Goal: Transaction & Acquisition: Subscribe to service/newsletter

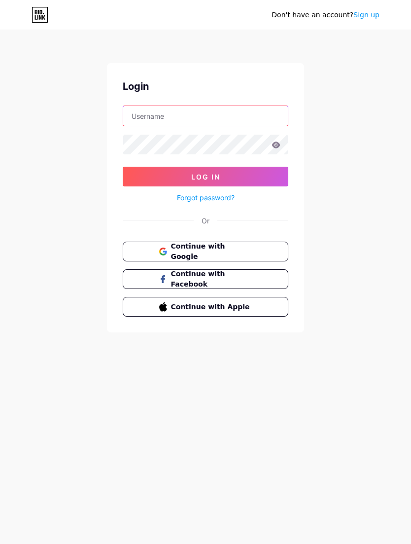
type input "sukarnemeatstore"
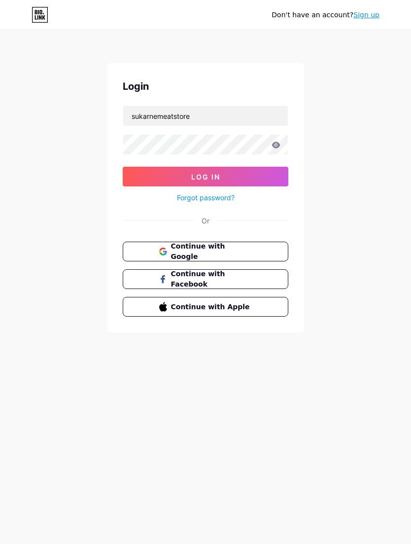
click at [206, 176] on button "Log In" at bounding box center [206, 177] width 166 height 20
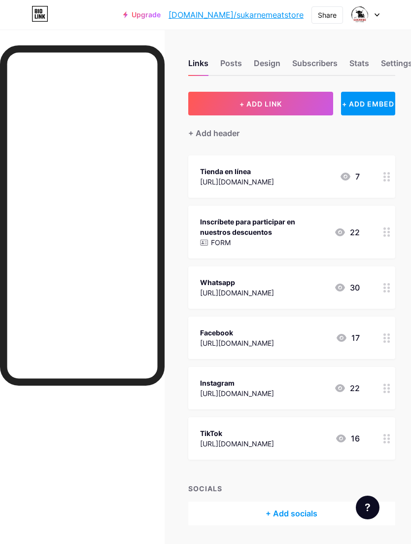
click at [367, 13] on img at bounding box center [359, 14] width 19 height 19
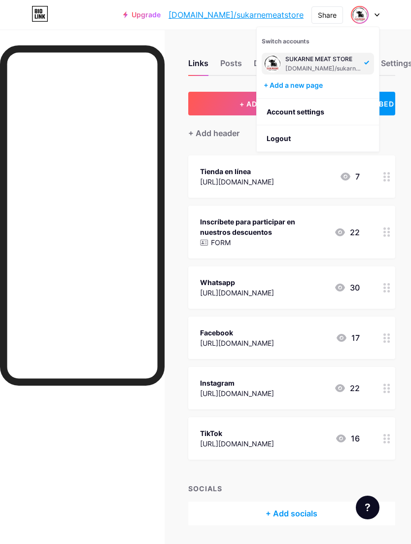
click at [276, 141] on li "Logout" at bounding box center [318, 138] width 122 height 27
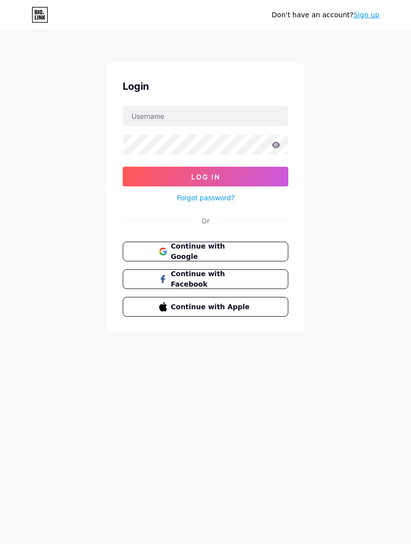
click at [362, 12] on link "Sign up" at bounding box center [366, 15] width 26 height 8
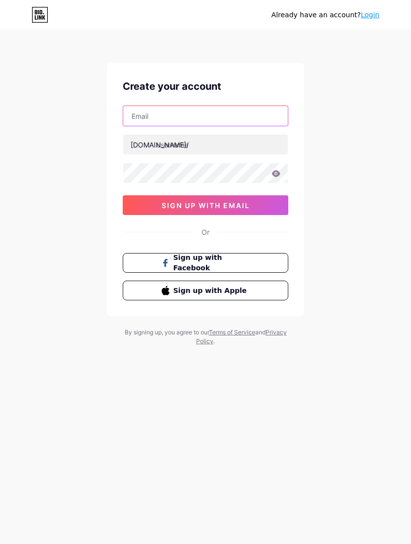
click at [145, 106] on input "text" at bounding box center [205, 116] width 165 height 20
type input "[EMAIL_ADDRESS][DOMAIN_NAME]"
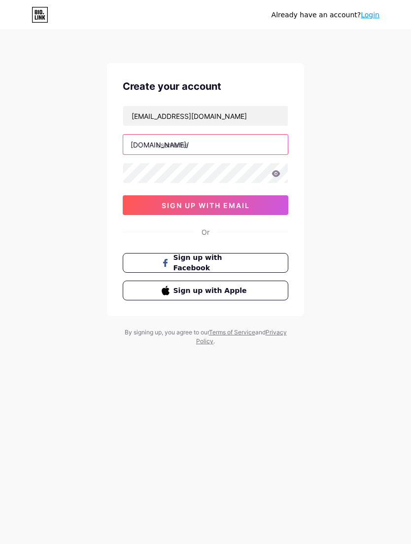
click at [246, 140] on input "text" at bounding box center [205, 145] width 165 height 20
type input "universaldepisos"
click at [278, 174] on icon at bounding box center [276, 173] width 8 height 6
click at [144, 202] on button "sign up with email" at bounding box center [206, 205] width 166 height 20
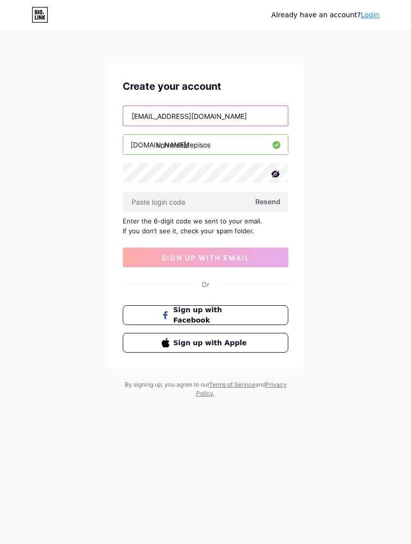
click at [140, 116] on input "[EMAIL_ADDRESS][DOMAIN_NAME]" at bounding box center [205, 116] width 165 height 20
click at [137, 111] on input "[EMAIL_ADDRESS][DOMAIN_NAME]" at bounding box center [205, 116] width 165 height 20
click at [137, 116] on input "[EMAIL_ADDRESS][DOMAIN_NAME]" at bounding box center [205, 116] width 165 height 20
click at [136, 117] on input "[EMAIL_ADDRESS][DOMAIN_NAME]" at bounding box center [205, 116] width 165 height 20
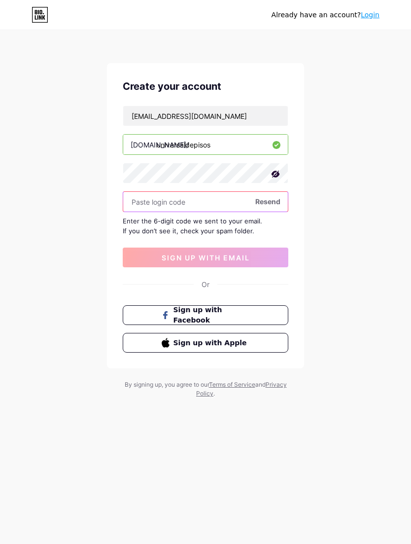
click at [140, 195] on input "text" at bounding box center [205, 202] width 165 height 20
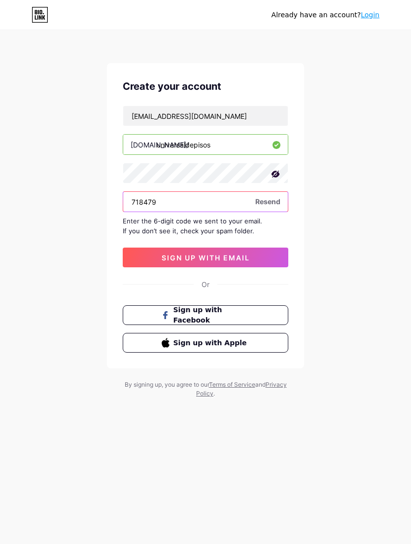
type input "718479"
click at [140, 257] on button "sign up with email" at bounding box center [206, 257] width 166 height 20
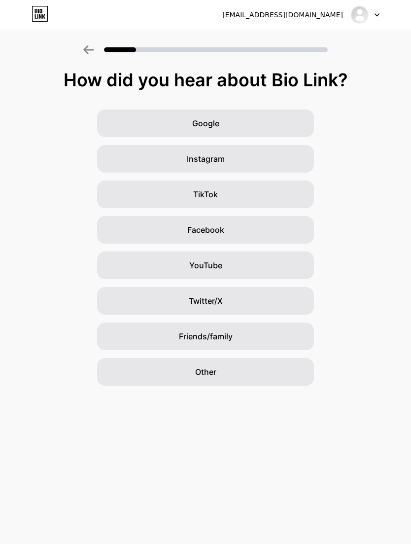
click at [269, 338] on div "Friends/family" at bounding box center [205, 336] width 217 height 28
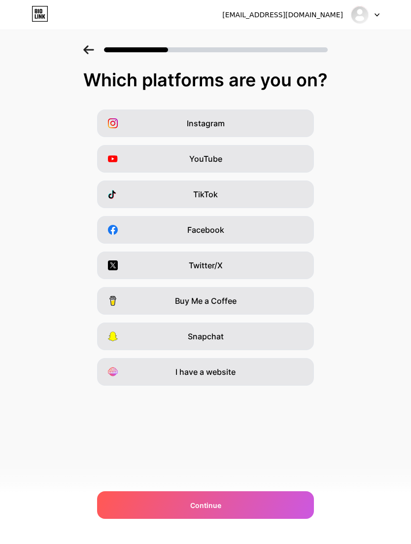
click at [116, 129] on div "Instagram" at bounding box center [205, 123] width 217 height 28
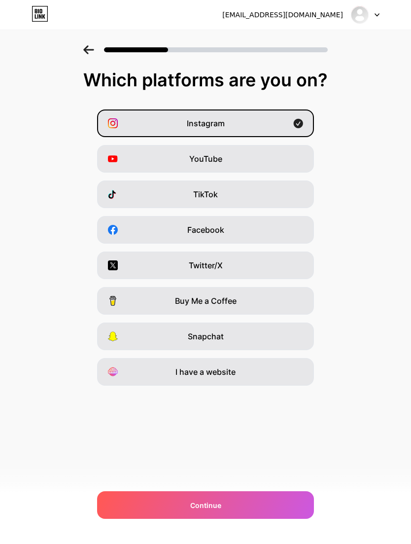
click at [112, 195] on icon at bounding box center [113, 194] width 10 height 10
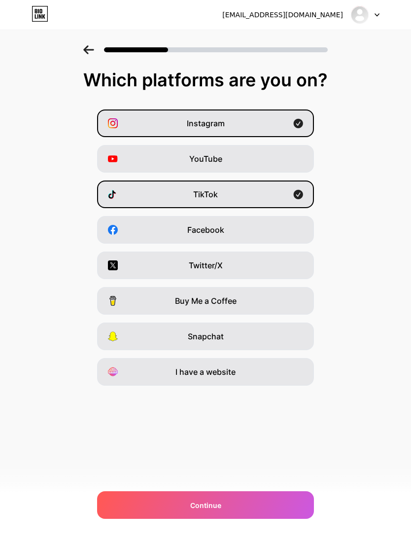
click at [109, 242] on div "Facebook" at bounding box center [205, 230] width 217 height 28
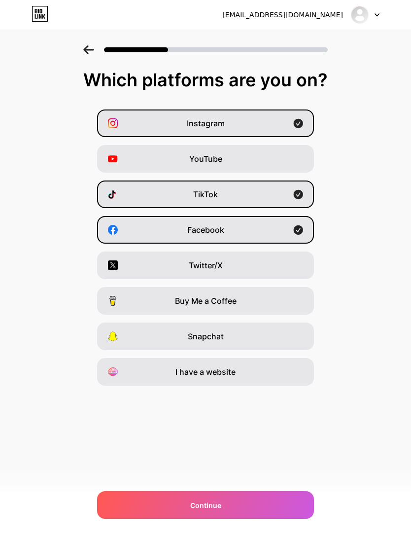
click at [291, 377] on div "I have a website" at bounding box center [205, 372] width 217 height 28
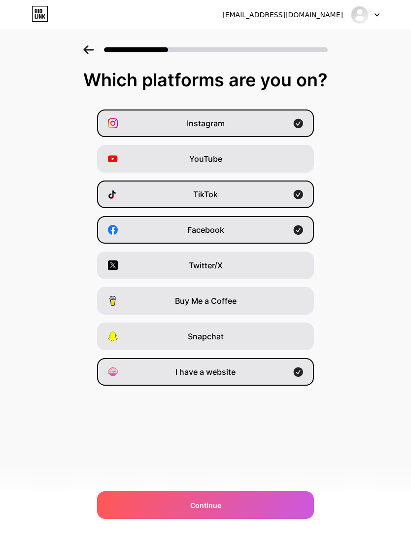
click at [289, 509] on div "Continue" at bounding box center [205, 505] width 217 height 28
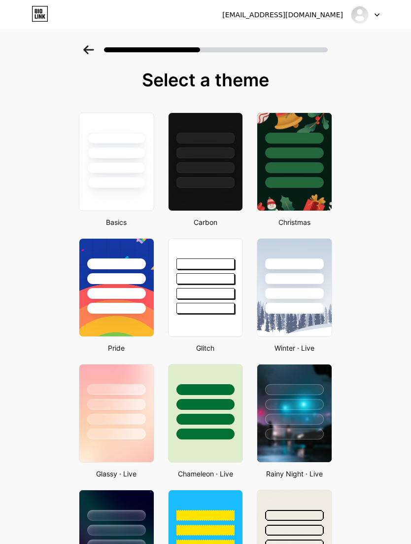
click at [229, 185] on div at bounding box center [205, 182] width 59 height 11
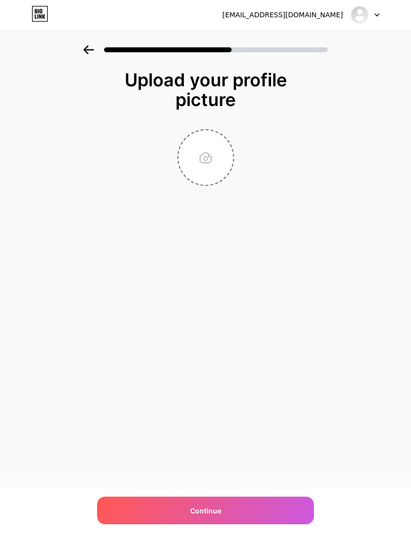
click at [281, 504] on div "Continue" at bounding box center [205, 510] width 217 height 28
click at [217, 164] on input "file" at bounding box center [205, 157] width 55 height 55
click at [212, 161] on input "file" at bounding box center [205, 157] width 55 height 55
type input "C:\fakepath\Universal - 1.png"
click at [288, 509] on div "Continue" at bounding box center [205, 510] width 217 height 28
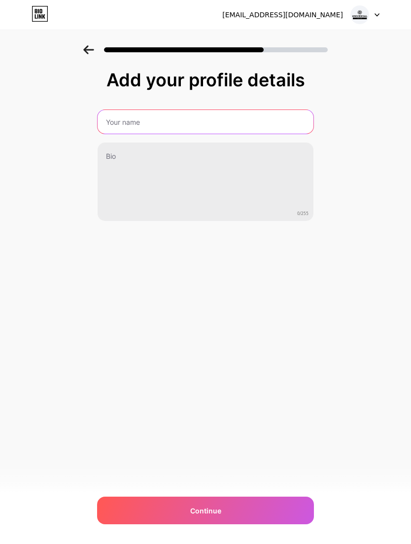
click at [105, 119] on input "text" at bounding box center [206, 122] width 216 height 24
type input "Universal de Pisos"
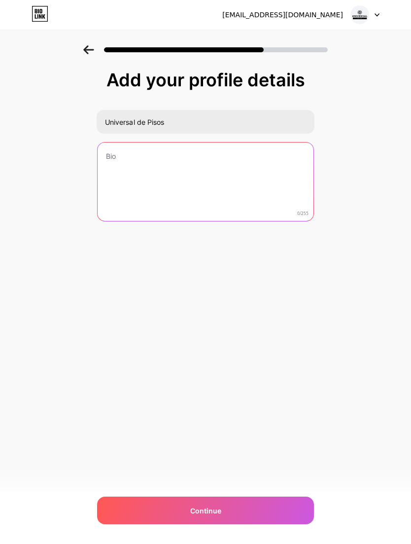
click at [106, 161] on textarea at bounding box center [206, 181] width 216 height 79
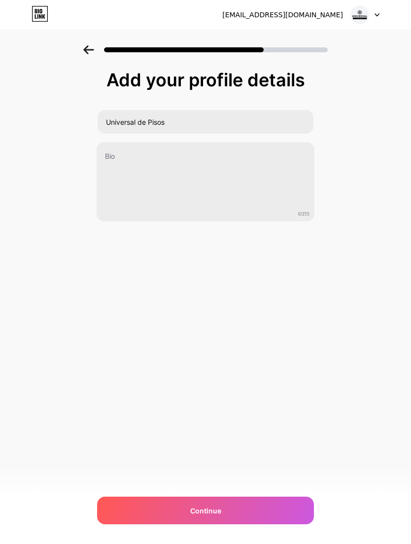
click at [326, 304] on div "Info@universaldepisos.com Logout Link Copied Add your profile details Universal…" at bounding box center [205, 272] width 411 height 544
click at [288, 510] on div "Continue" at bounding box center [205, 510] width 217 height 28
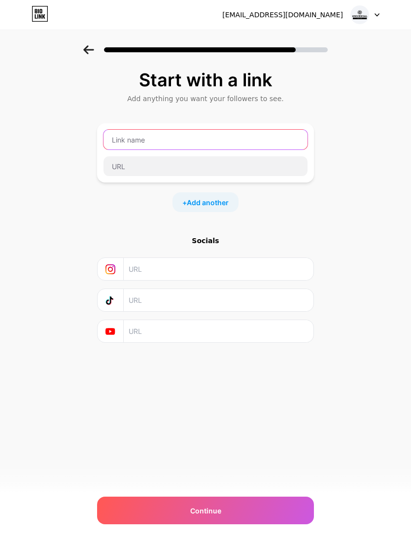
click at [113, 139] on input "text" at bounding box center [206, 140] width 204 height 20
type input "WhatsApp"
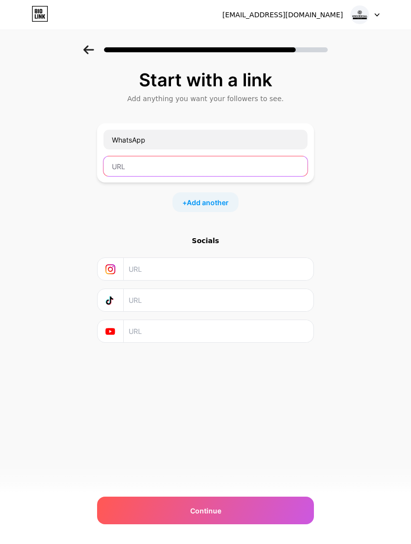
click at [275, 166] on input "text" at bounding box center [206, 166] width 204 height 20
click at [116, 168] on input "text" at bounding box center [206, 166] width 204 height 20
paste input "https://wa.me/573188881229"
type input "https://wa.me/573188881229"
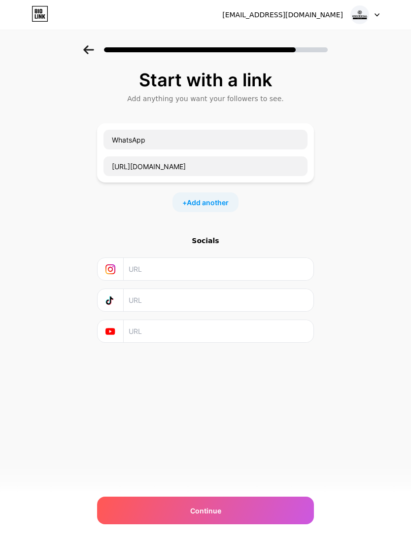
click at [221, 203] on span "Add another" at bounding box center [208, 202] width 42 height 10
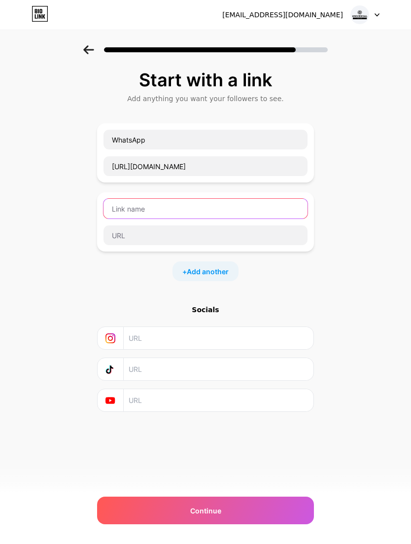
click at [239, 208] on input "text" at bounding box center [206, 209] width 204 height 20
type input "Facebook"
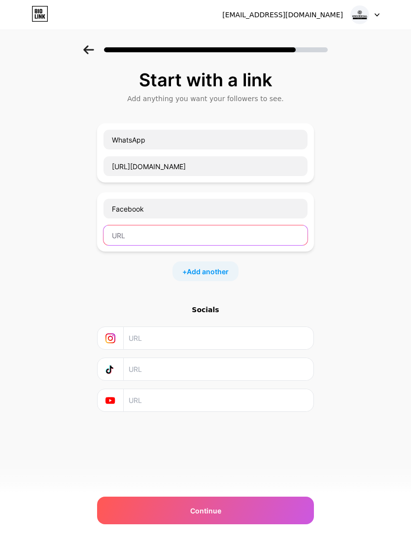
click at [271, 231] on input "text" at bounding box center [206, 235] width 204 height 20
click at [242, 240] on input "text" at bounding box center [206, 235] width 204 height 20
paste input "https://web.facebook.com/?_rdc=1&_rdr#"
type input "https://web.facebook.com/?_rdc=1&_rdr#"
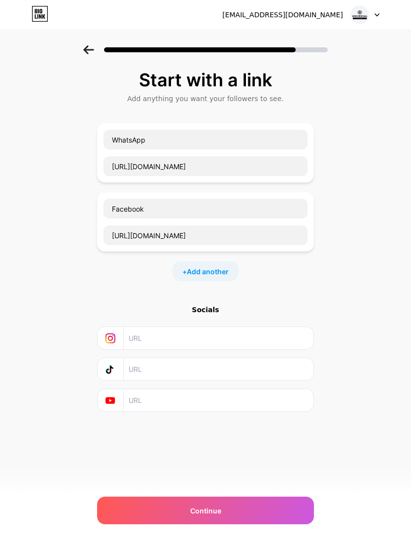
click at [224, 268] on span "Add another" at bounding box center [208, 271] width 42 height 10
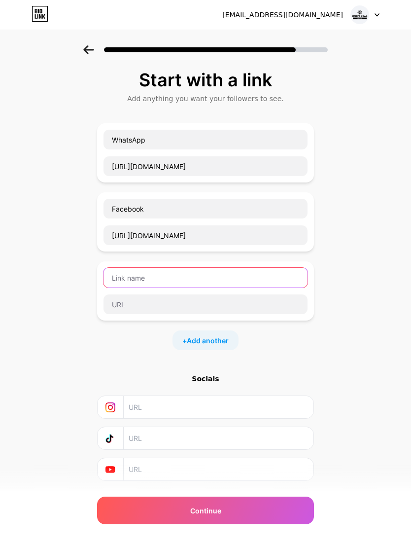
click at [273, 273] on input "text" at bounding box center [206, 278] width 204 height 20
type input "Instagram"
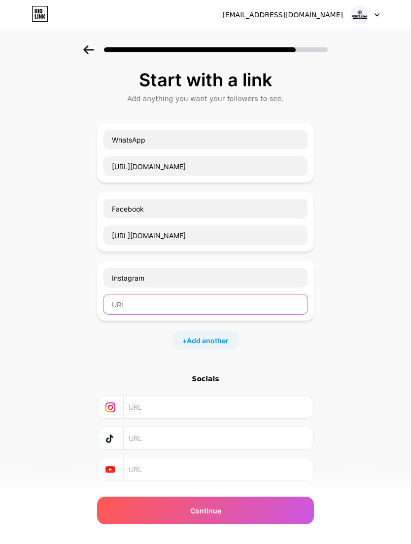
click at [240, 301] on input "text" at bounding box center [206, 304] width 204 height 20
click at [111, 304] on input "text" at bounding box center [206, 304] width 204 height 20
paste input "https://www.instagram.com/universaldepisos1"
type input "https://www.instagram.com/universaldepisos1"
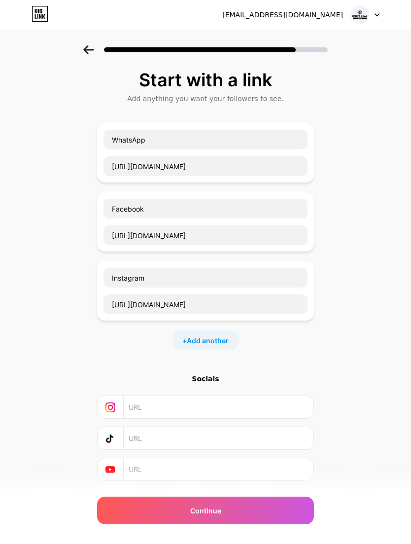
click at [227, 337] on span "Add another" at bounding box center [208, 340] width 42 height 10
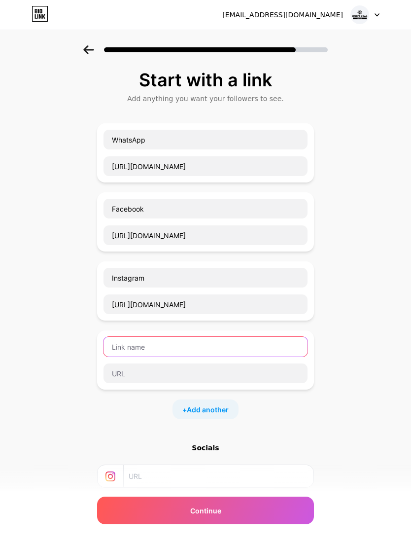
click at [252, 345] on input "text" at bounding box center [206, 347] width 204 height 20
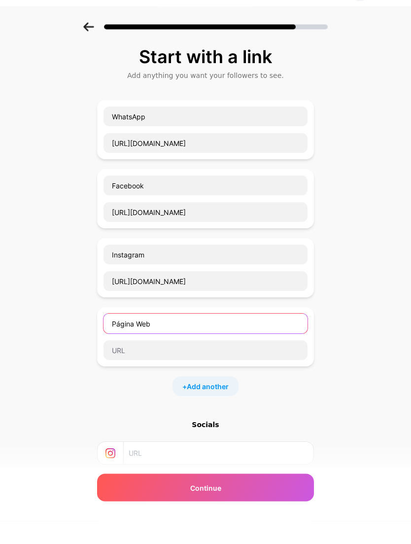
type input "Página Web"
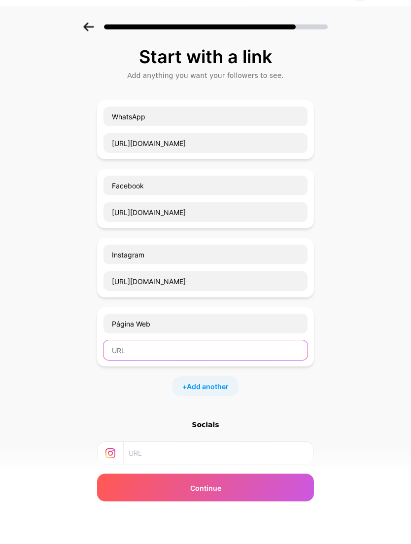
click at [115, 363] on input "text" at bounding box center [206, 373] width 204 height 20
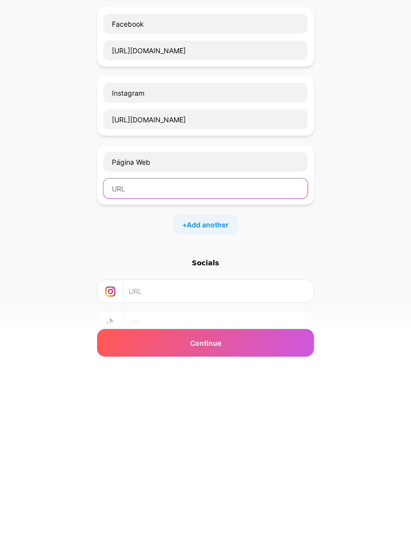
click at [265, 346] on input "text" at bounding box center [206, 356] width 204 height 20
paste input "https://universaldepisos.com/tienda"
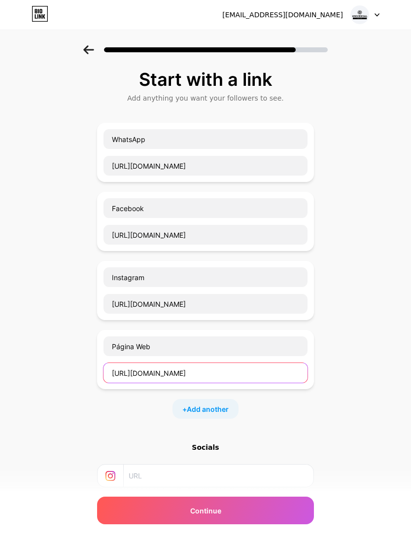
scroll to position [0, 0]
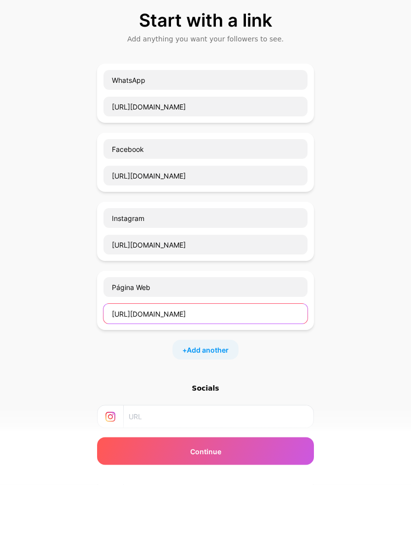
type input "https://universaldepisos.com/tienda"
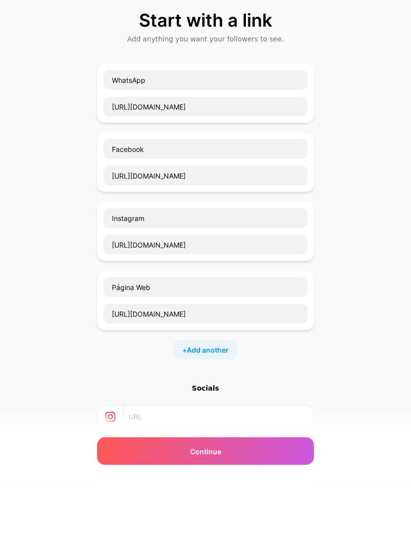
click at [223, 404] on span "Add another" at bounding box center [208, 409] width 42 height 10
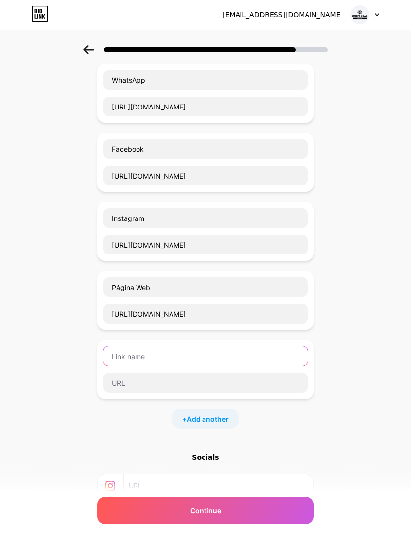
click at [251, 350] on input "text" at bounding box center [206, 356] width 204 height 20
type input "C"
type input "E"
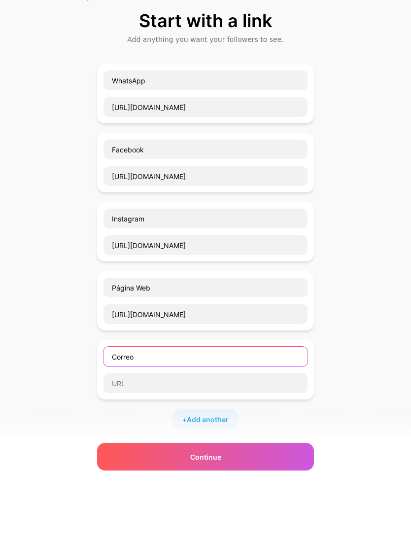
scroll to position [56, 0]
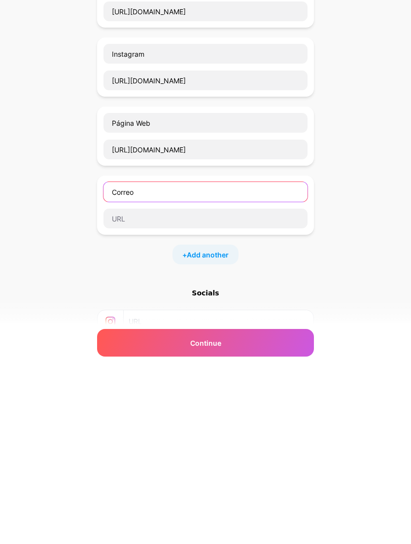
type input "Correo"
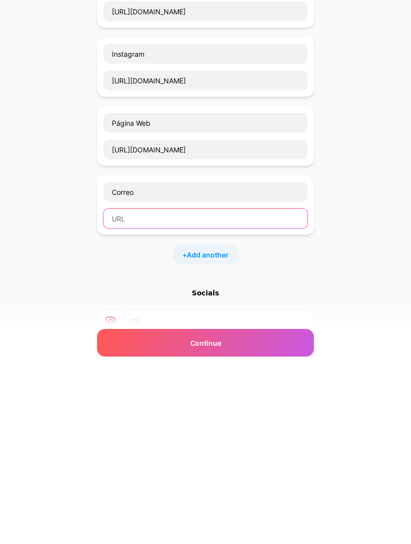
click at [249, 376] on input "text" at bounding box center [206, 386] width 204 height 20
click at [245, 376] on input "text" at bounding box center [206, 386] width 204 height 20
paste input "info@universaldepisos.com"
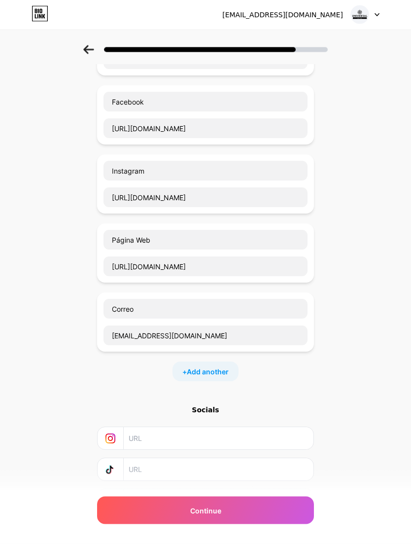
scroll to position [132, 0]
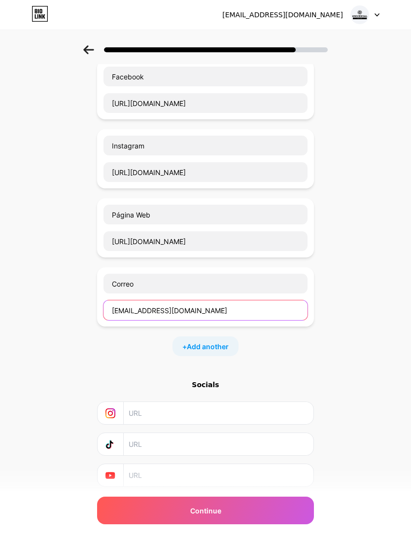
type input "info@universaldepisos.com"
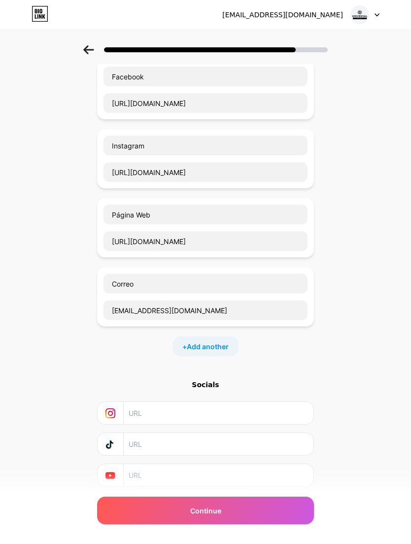
click at [276, 524] on div "Continue" at bounding box center [205, 510] width 217 height 28
click at [277, 524] on div "Continue" at bounding box center [205, 510] width 217 height 28
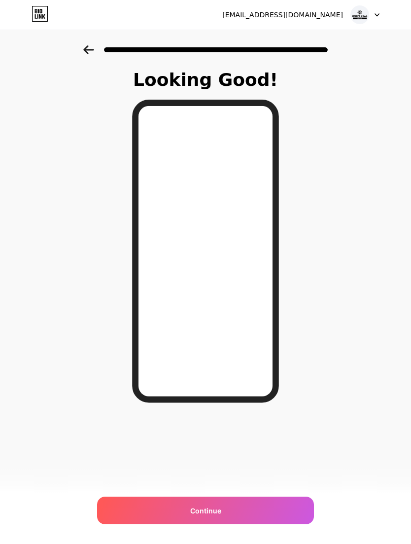
scroll to position [8, 0]
click at [283, 509] on div "Continue" at bounding box center [205, 510] width 217 height 28
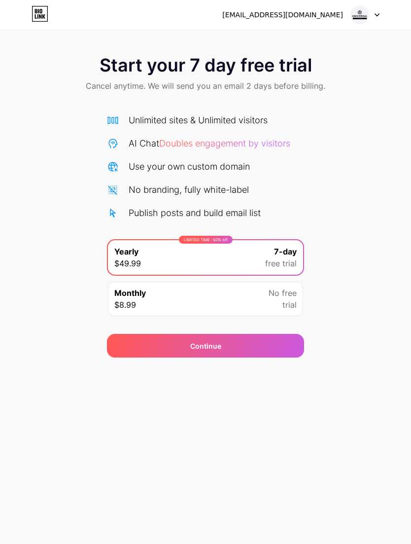
scroll to position [32, 0]
click at [368, 19] on img at bounding box center [359, 14] width 19 height 19
click at [330, 18] on div "[EMAIL_ADDRESS][DOMAIN_NAME]" at bounding box center [282, 15] width 121 height 10
click at [316, 16] on div "[EMAIL_ADDRESS][DOMAIN_NAME]" at bounding box center [282, 15] width 121 height 10
click at [48, 20] on icon at bounding box center [40, 13] width 15 height 15
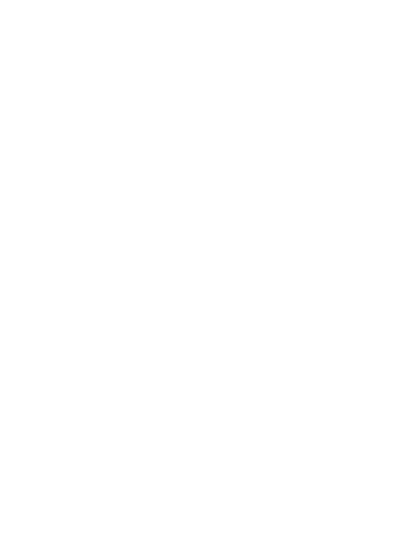
click at [43, 0] on html at bounding box center [205, 0] width 411 height 0
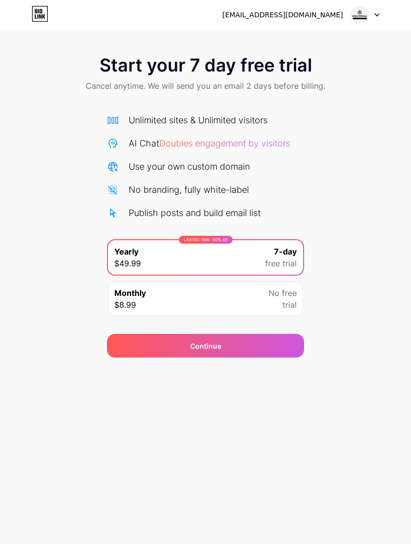
click at [357, 7] on img at bounding box center [359, 14] width 19 height 19
click at [314, 19] on div "[EMAIL_ADDRESS][DOMAIN_NAME]" at bounding box center [282, 15] width 121 height 10
click at [363, 19] on img at bounding box center [359, 14] width 19 height 19
click at [359, 12] on img at bounding box center [359, 14] width 19 height 19
click at [310, 11] on div "[EMAIL_ADDRESS][DOMAIN_NAME]" at bounding box center [282, 15] width 121 height 10
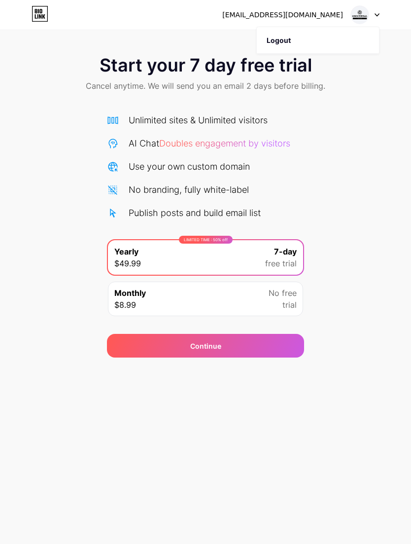
click at [299, 15] on div "[EMAIL_ADDRESS][DOMAIN_NAME]" at bounding box center [282, 15] width 121 height 10
click at [115, 298] on span "Monthly" at bounding box center [130, 293] width 32 height 12
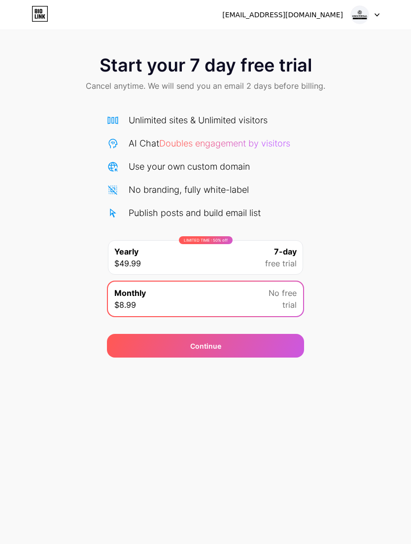
click at [122, 351] on div "Continue" at bounding box center [205, 346] width 197 height 24
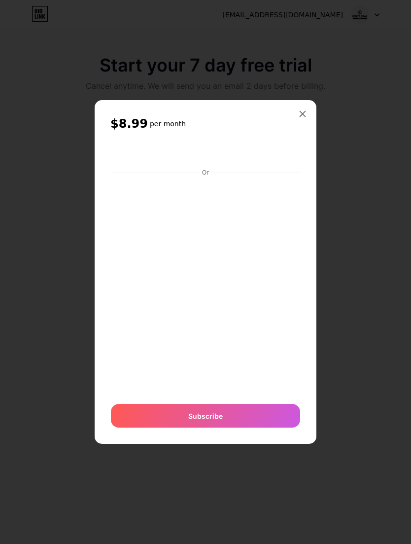
click at [299, 123] on div at bounding box center [303, 114] width 18 height 18
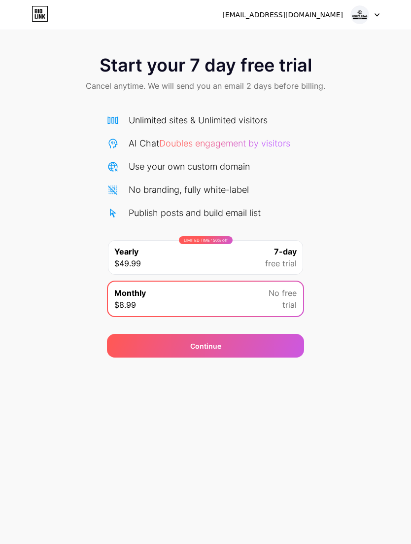
click at [20, 17] on div "Info@universaldepisos.com Logout" at bounding box center [205, 15] width 411 height 18
click at [41, 22] on link at bounding box center [40, 15] width 17 height 18
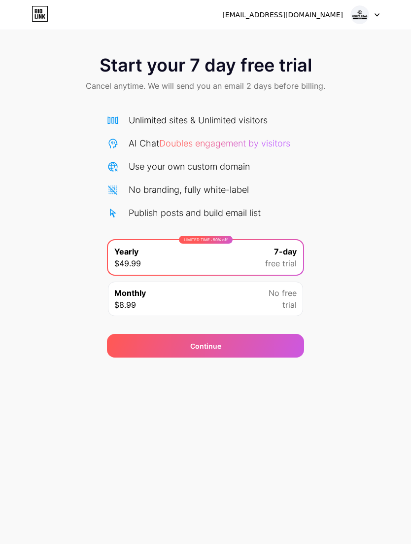
click at [375, 18] on div at bounding box center [365, 15] width 29 height 18
click at [351, 40] on li "Logout" at bounding box center [318, 40] width 122 height 27
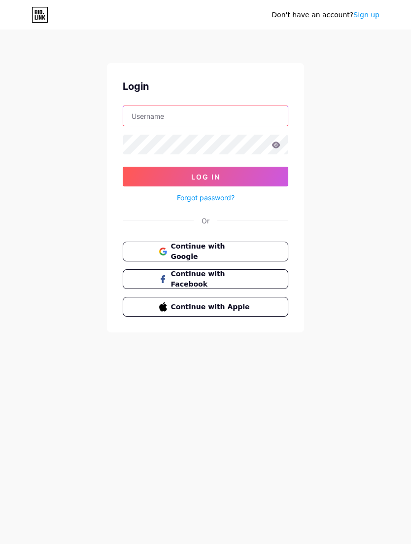
click at [237, 117] on input "text" at bounding box center [205, 116] width 165 height 20
click at [134, 118] on input "text" at bounding box center [205, 116] width 165 height 20
type input "sukarnemeatstore"
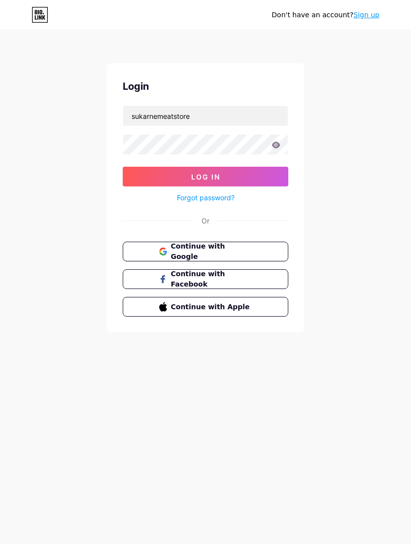
click at [262, 179] on button "Log In" at bounding box center [206, 177] width 166 height 20
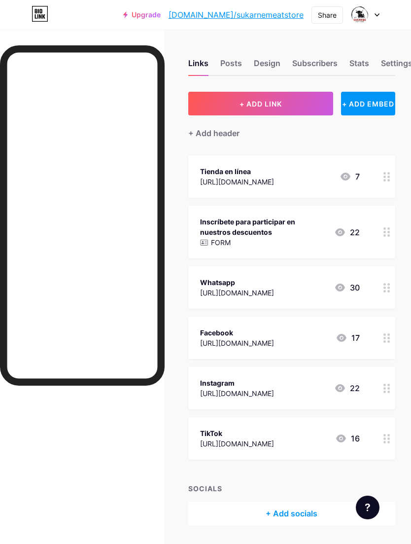
click at [376, 19] on div at bounding box center [365, 15] width 29 height 18
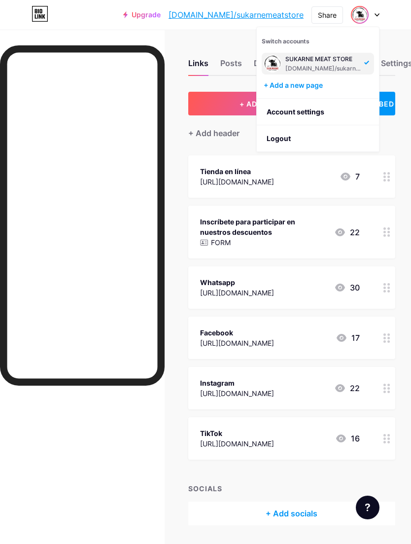
click at [339, 113] on link "Account settings" at bounding box center [318, 112] width 122 height 27
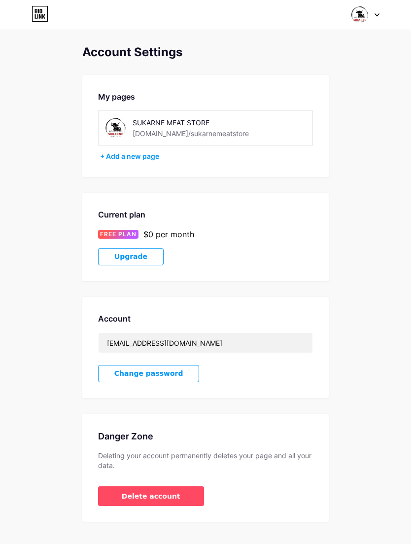
click at [142, 160] on div "+ Add a new page" at bounding box center [206, 156] width 213 height 10
click at [138, 126] on div "SUKARNE MEAT STORE" at bounding box center [191, 122] width 116 height 10
click at [150, 129] on div "[DOMAIN_NAME]/sukarnemeatstore" at bounding box center [191, 133] width 116 height 10
click at [157, 123] on div "SUKARNE MEAT STORE" at bounding box center [191, 122] width 116 height 10
